Goal: Transaction & Acquisition: Purchase product/service

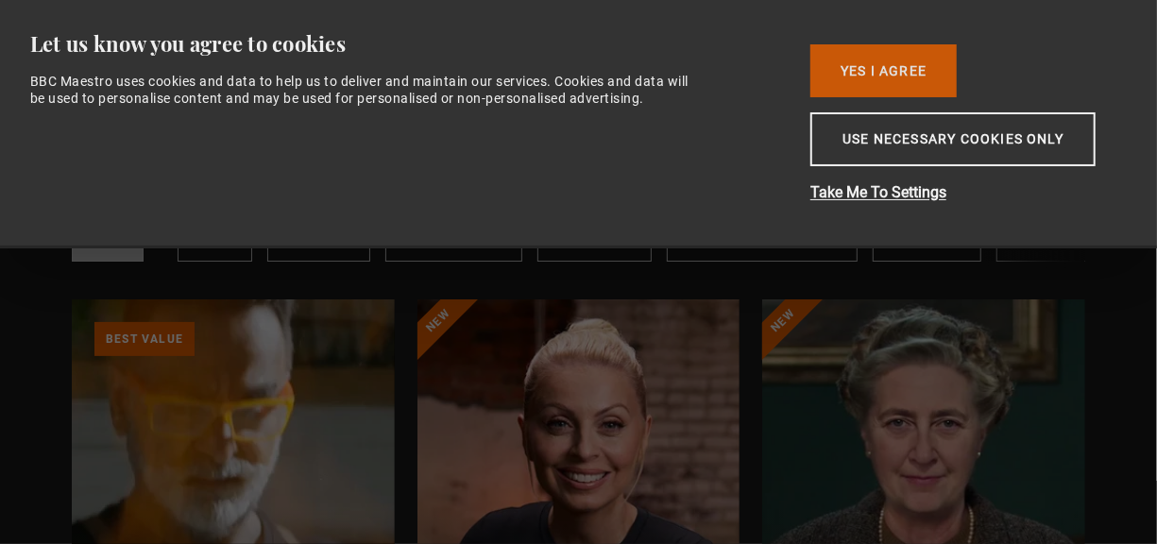
click at [858, 54] on button "Yes I Agree" at bounding box center [884, 70] width 146 height 53
click at [868, 67] on button "Yes I Agree" at bounding box center [884, 70] width 146 height 53
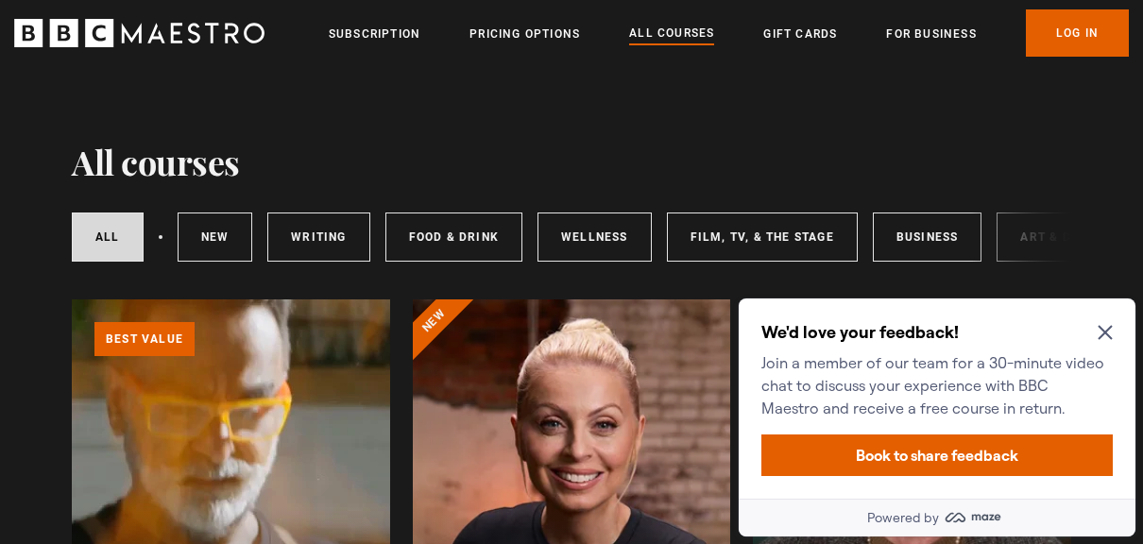
click at [1107, 328] on icon "Close Maze Prompt" at bounding box center [1105, 332] width 15 height 15
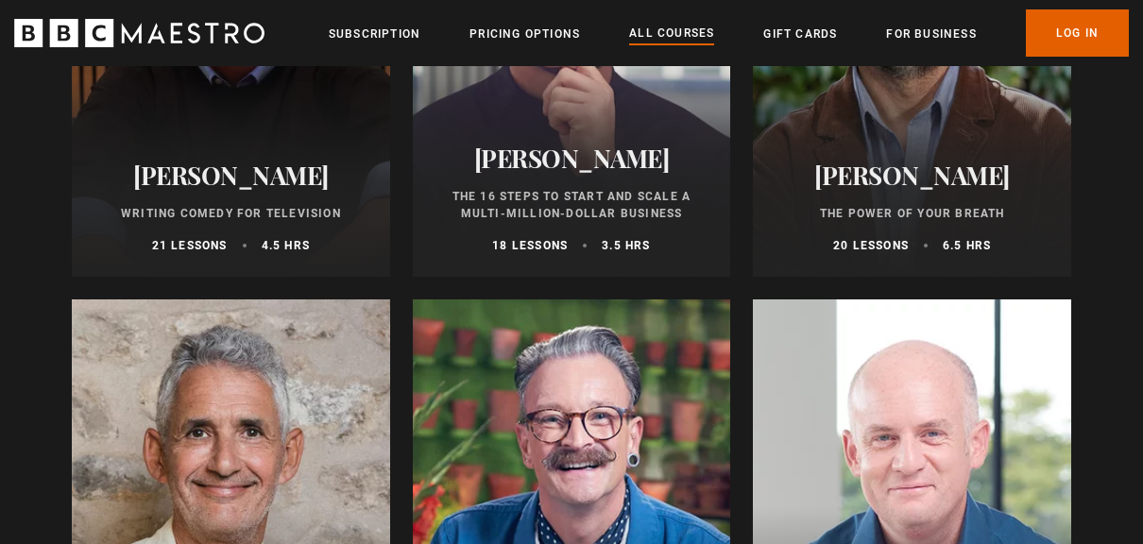
scroll to position [2857, 0]
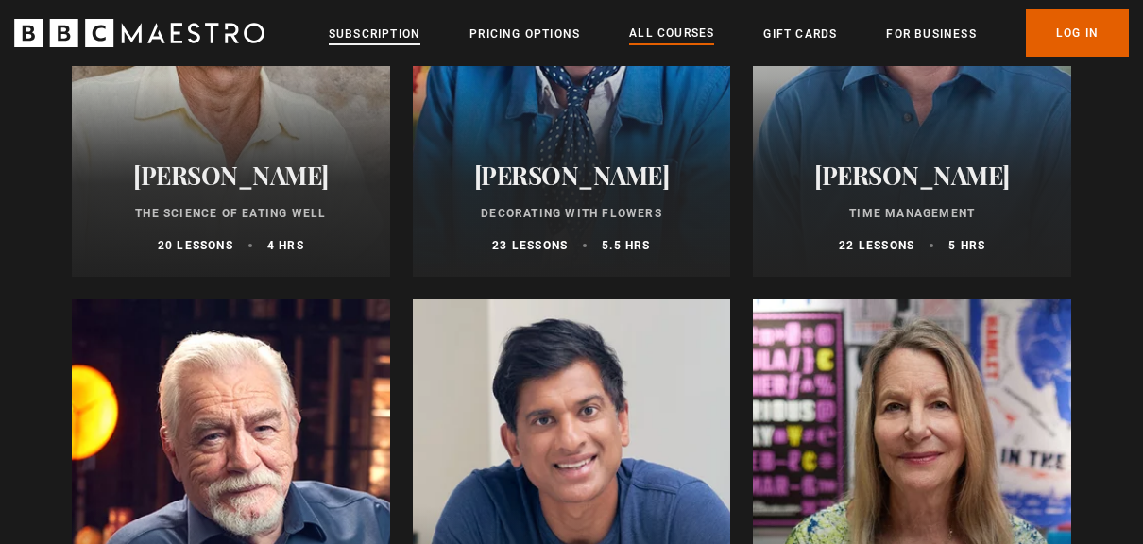
click at [348, 36] on link "Subscription" at bounding box center [375, 34] width 92 height 19
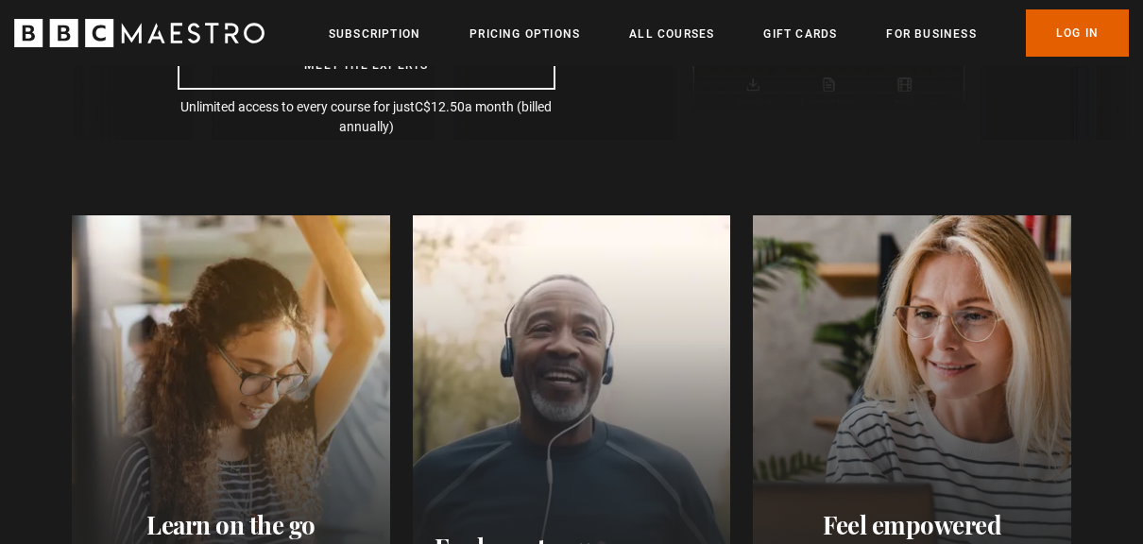
scroll to position [0, 223]
click at [652, 27] on link "All Courses" at bounding box center [671, 34] width 85 height 19
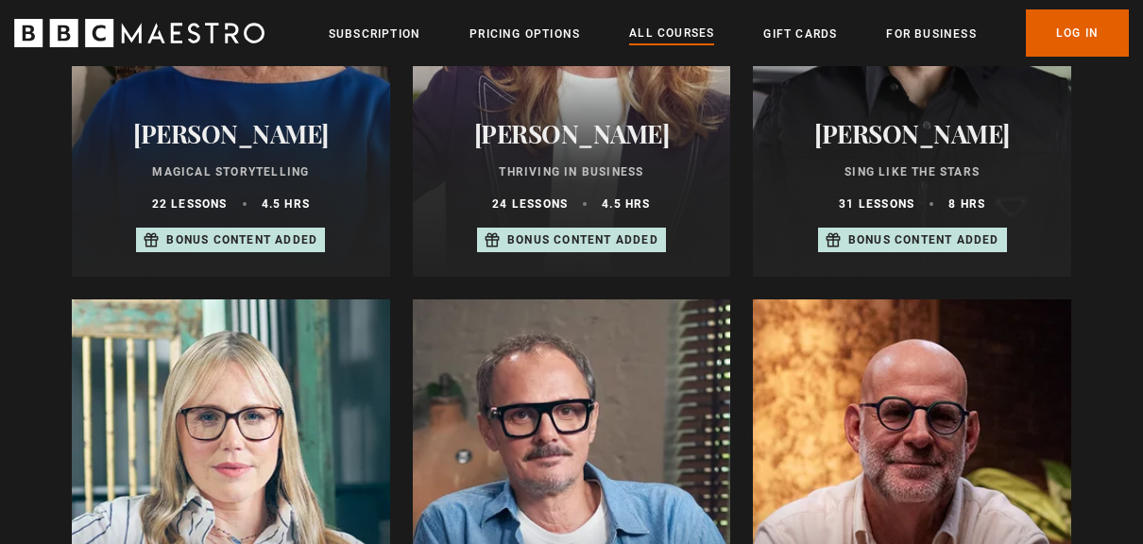
scroll to position [1905, 0]
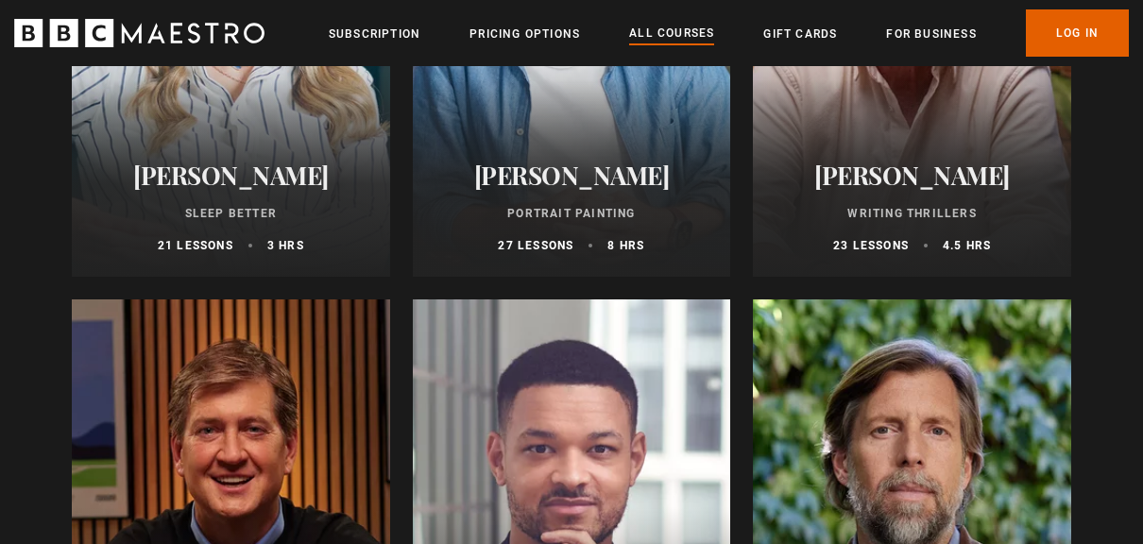
click at [300, 170] on h2 "[PERSON_NAME]" at bounding box center [230, 175] width 273 height 29
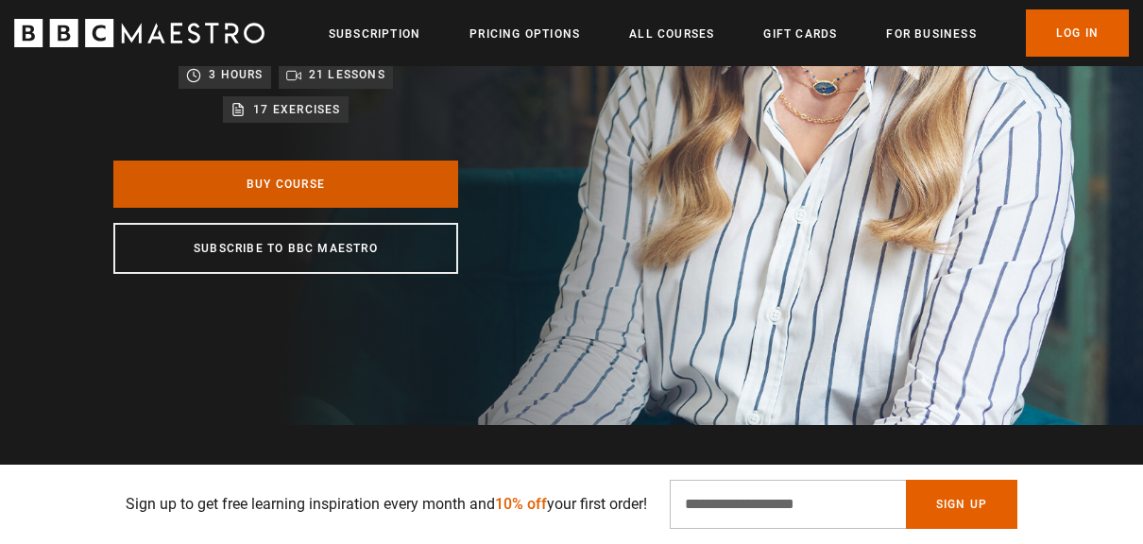
scroll to position [0, 223]
click at [282, 208] on link "Buy Course" at bounding box center [285, 184] width 345 height 47
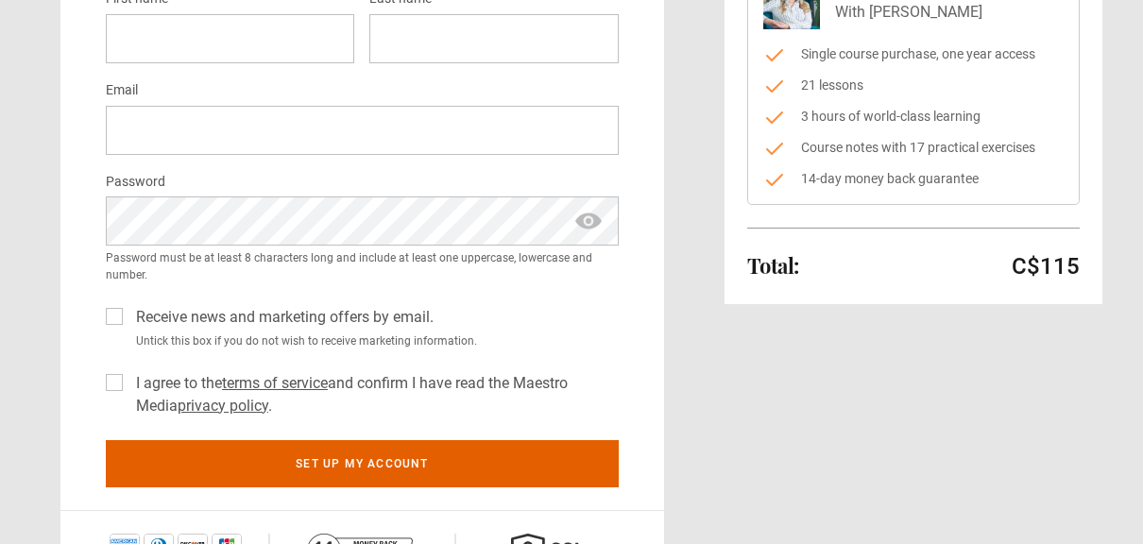
scroll to position [302, 0]
